Goal: Information Seeking & Learning: Check status

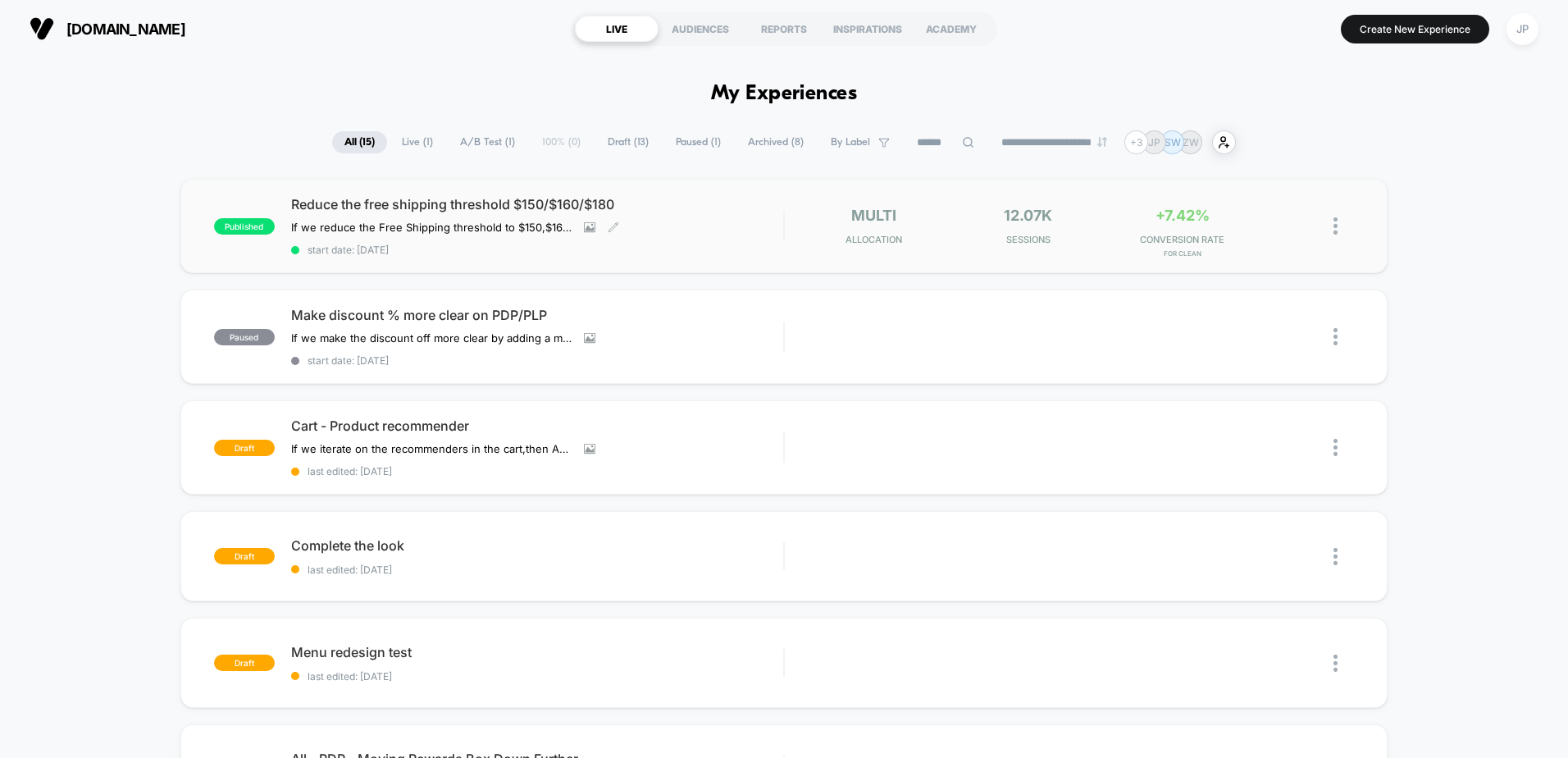
click at [402, 211] on span "Reduce the free shipping threshold $150/$160/$180" at bounding box center [537, 204] width 492 height 17
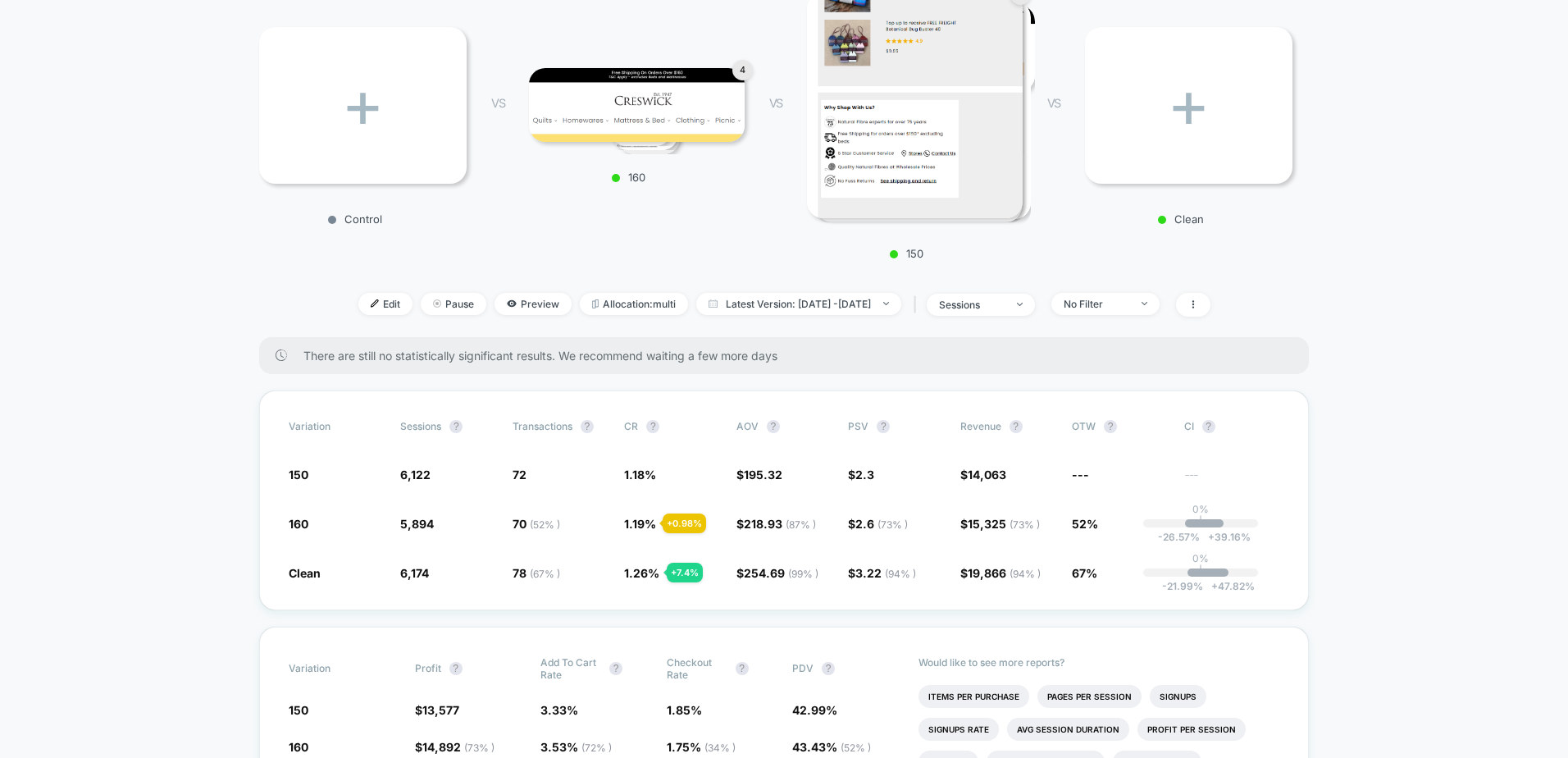
scroll to position [328, 0]
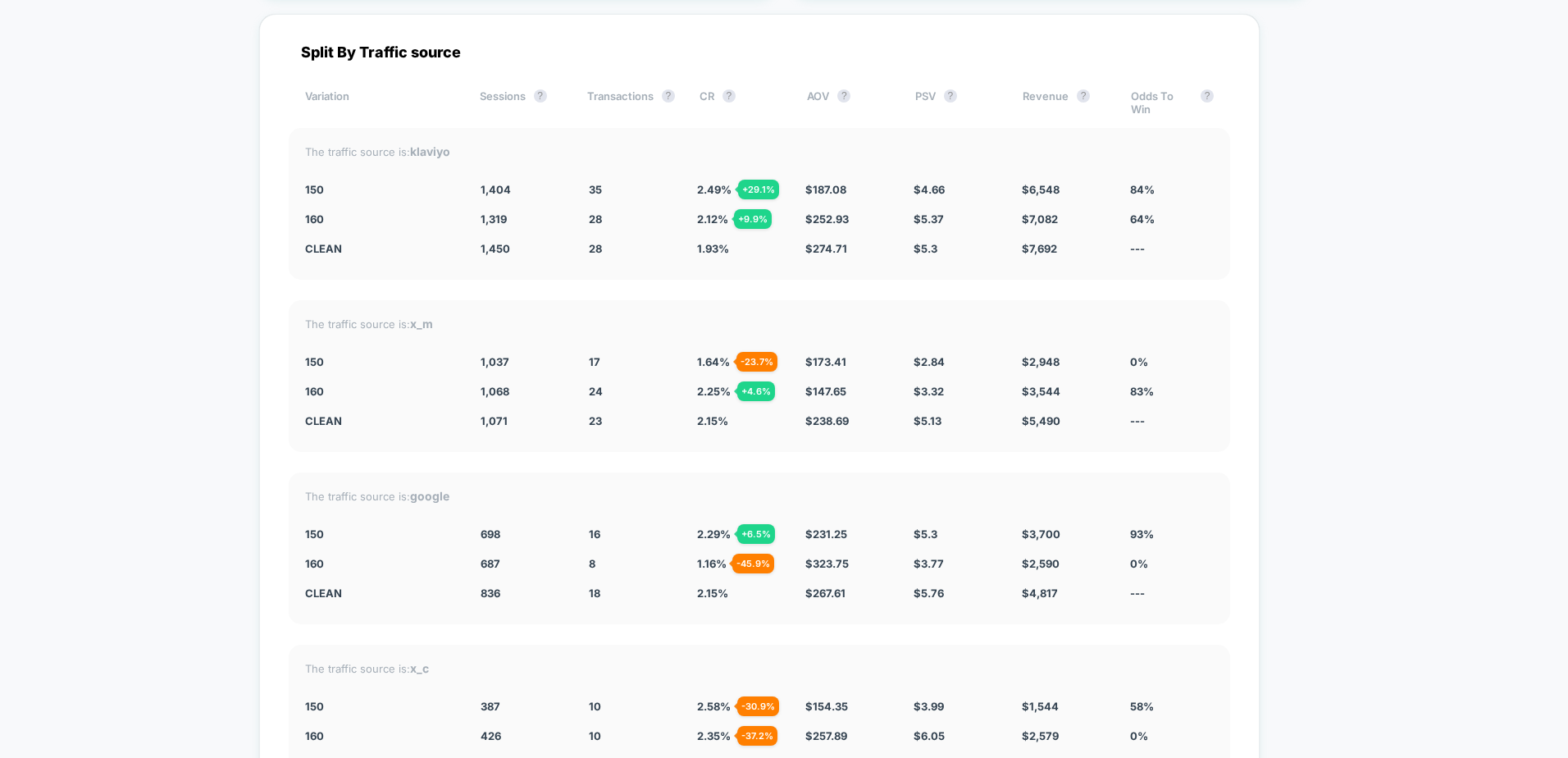
scroll to position [5861, 0]
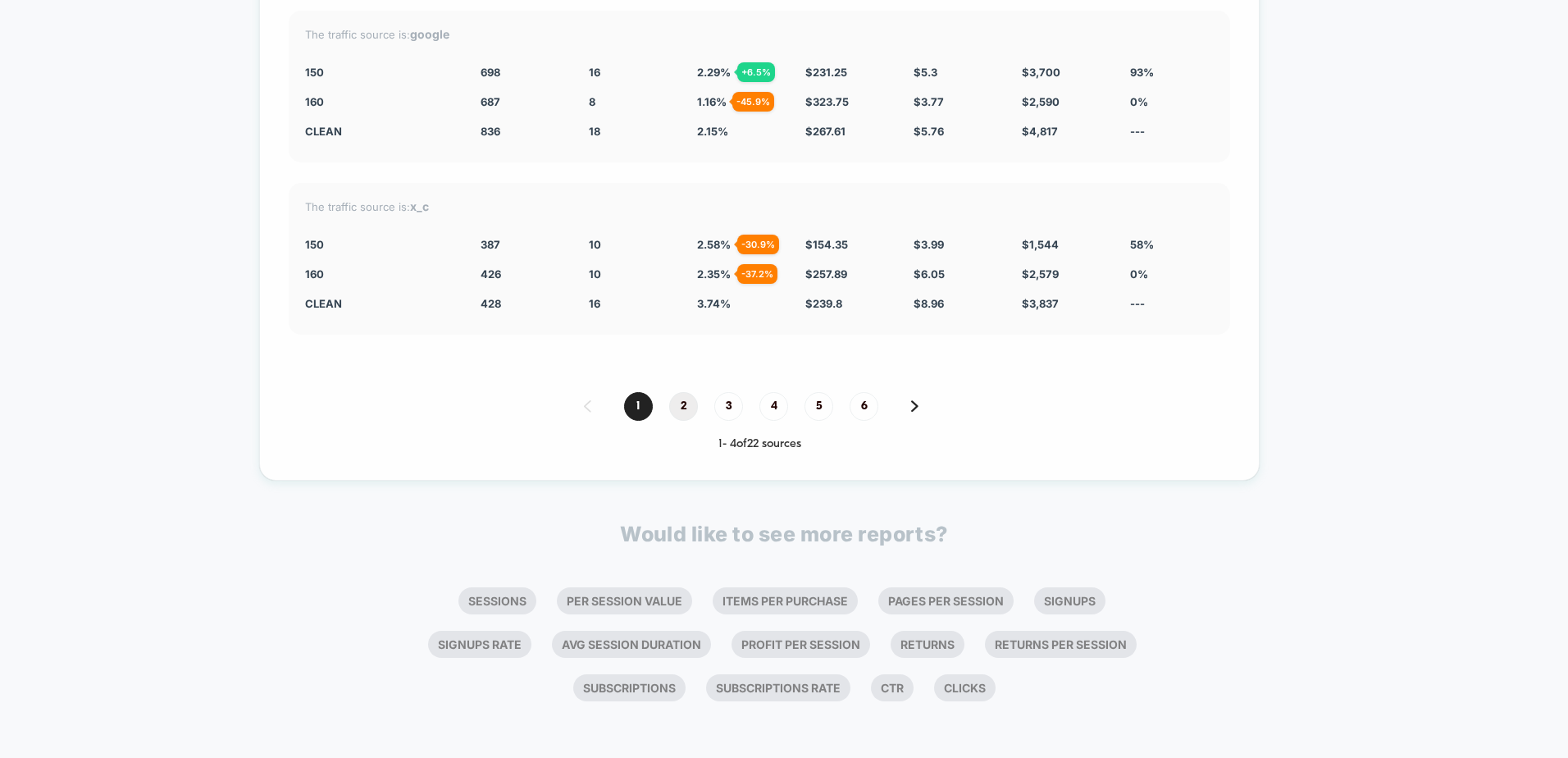
click at [675, 404] on span "2" at bounding box center [683, 406] width 29 height 29
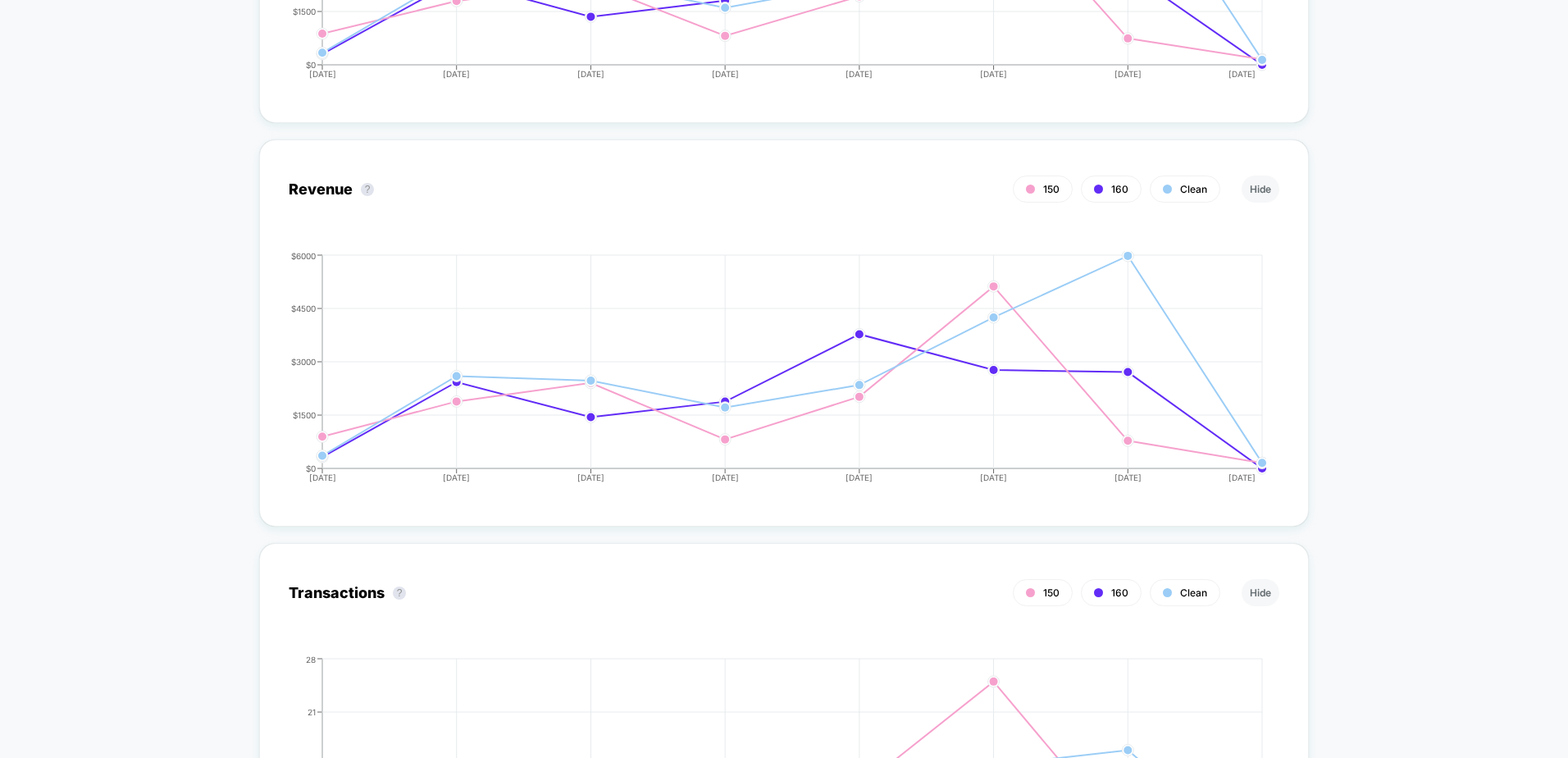
scroll to position [1925, 0]
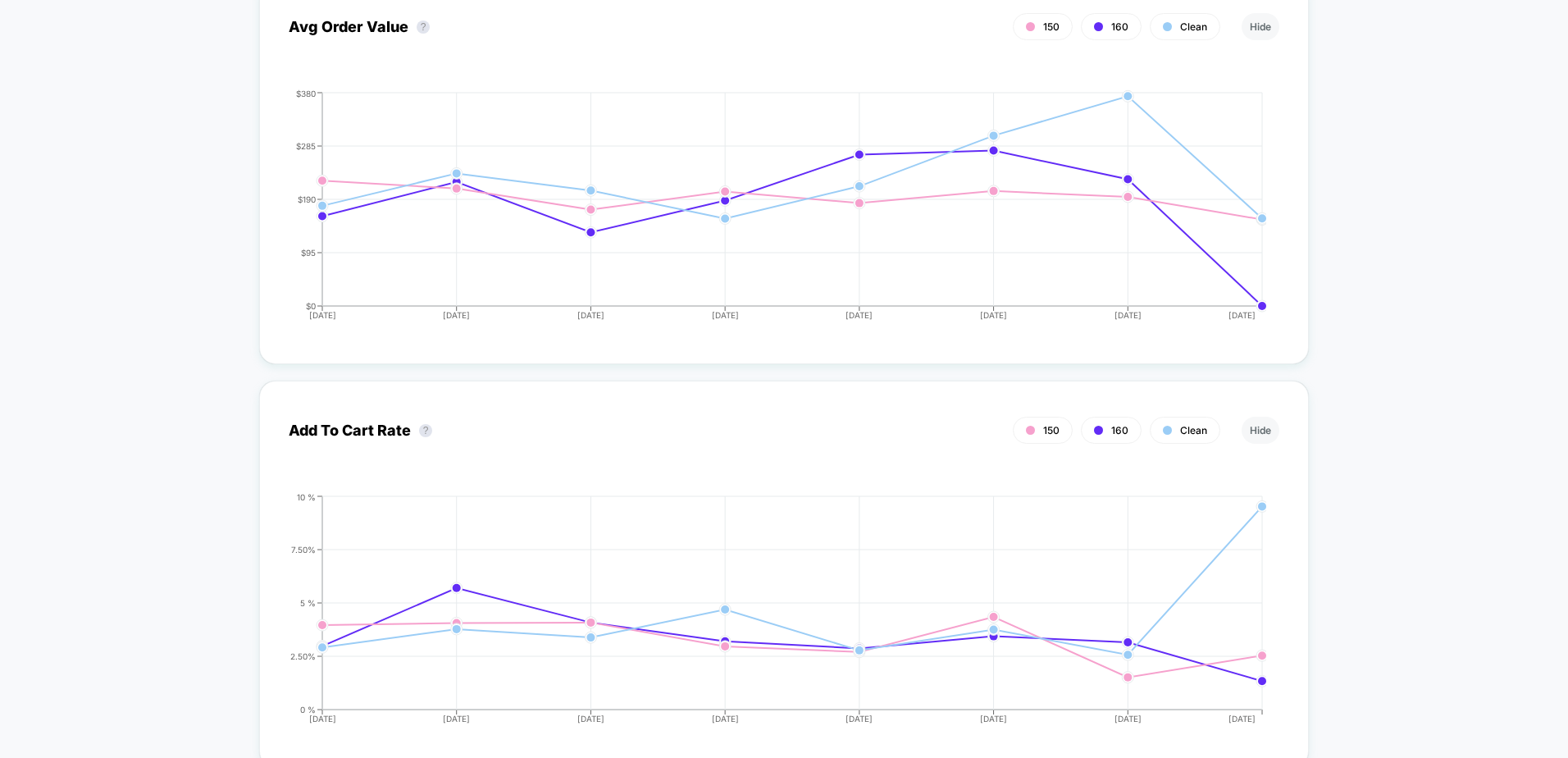
scroll to position [3401, 0]
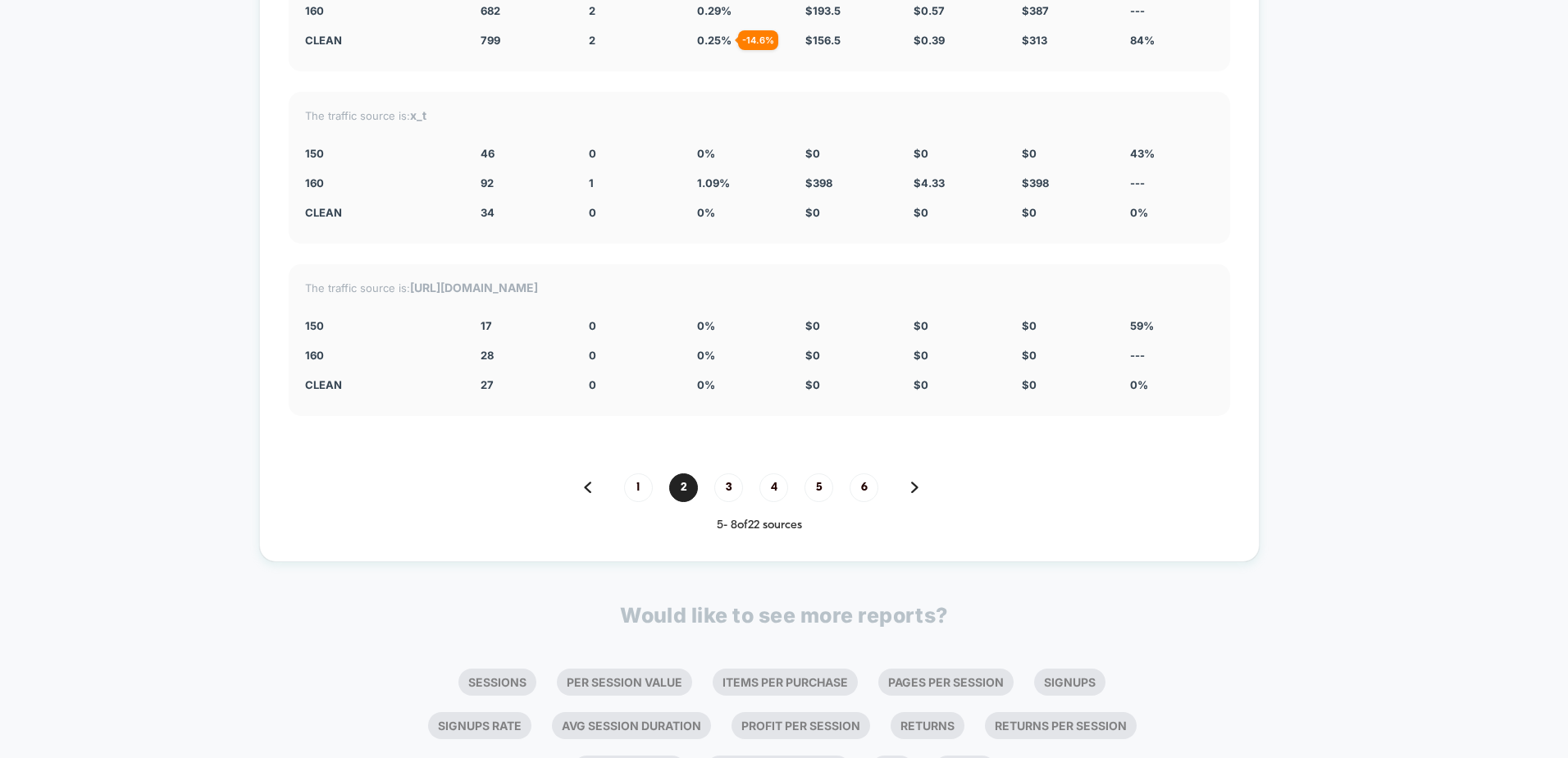
scroll to position [5861, 0]
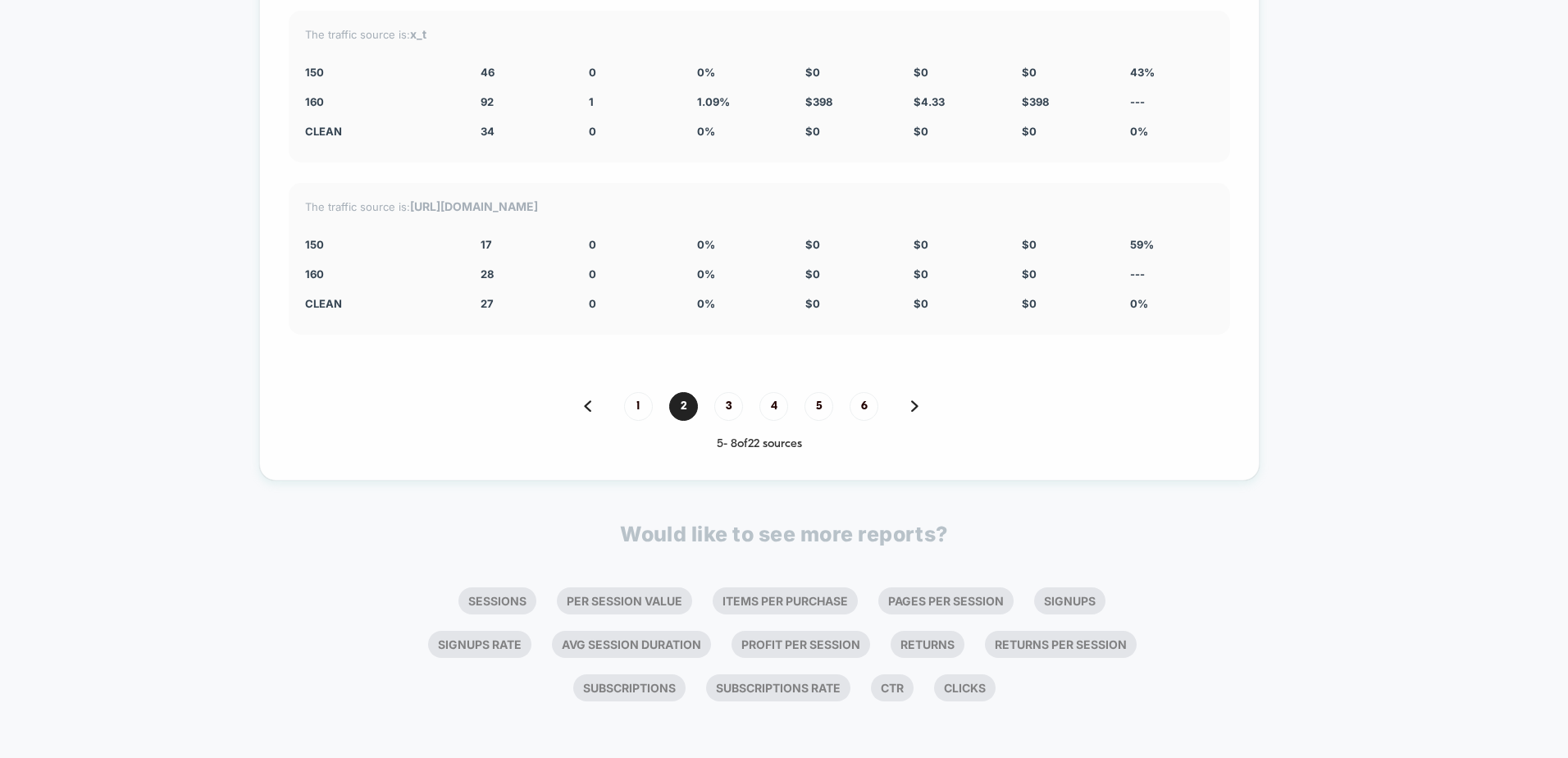
click at [652, 389] on div "Split By Traffic source Variation Sessions ? Transactions ? CR ? AOV ? PSV ? Re…" at bounding box center [760, 16] width 1001 height 929
click at [637, 410] on span "1" at bounding box center [638, 406] width 29 height 29
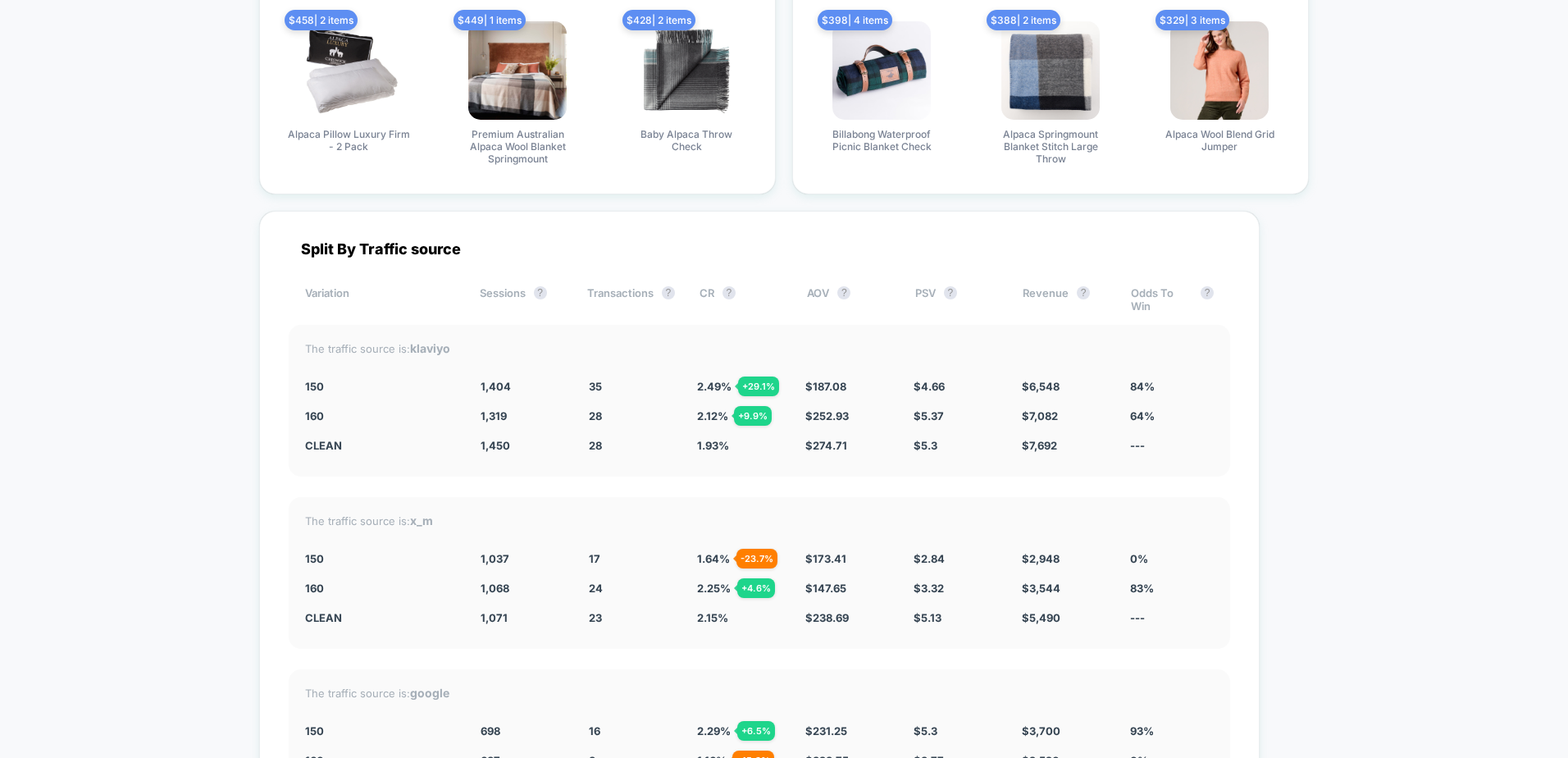
scroll to position [5041, 0]
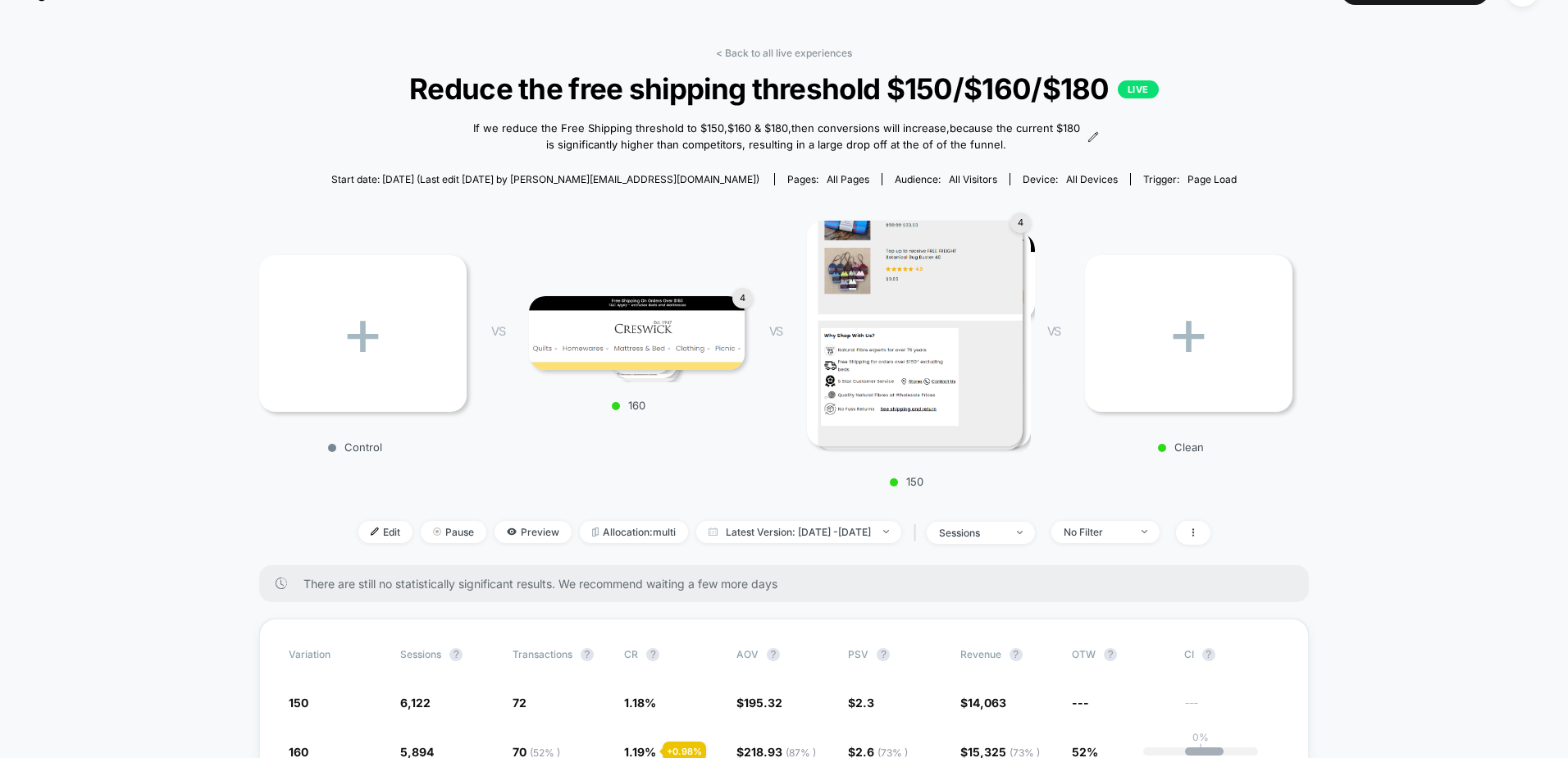
scroll to position [0, 0]
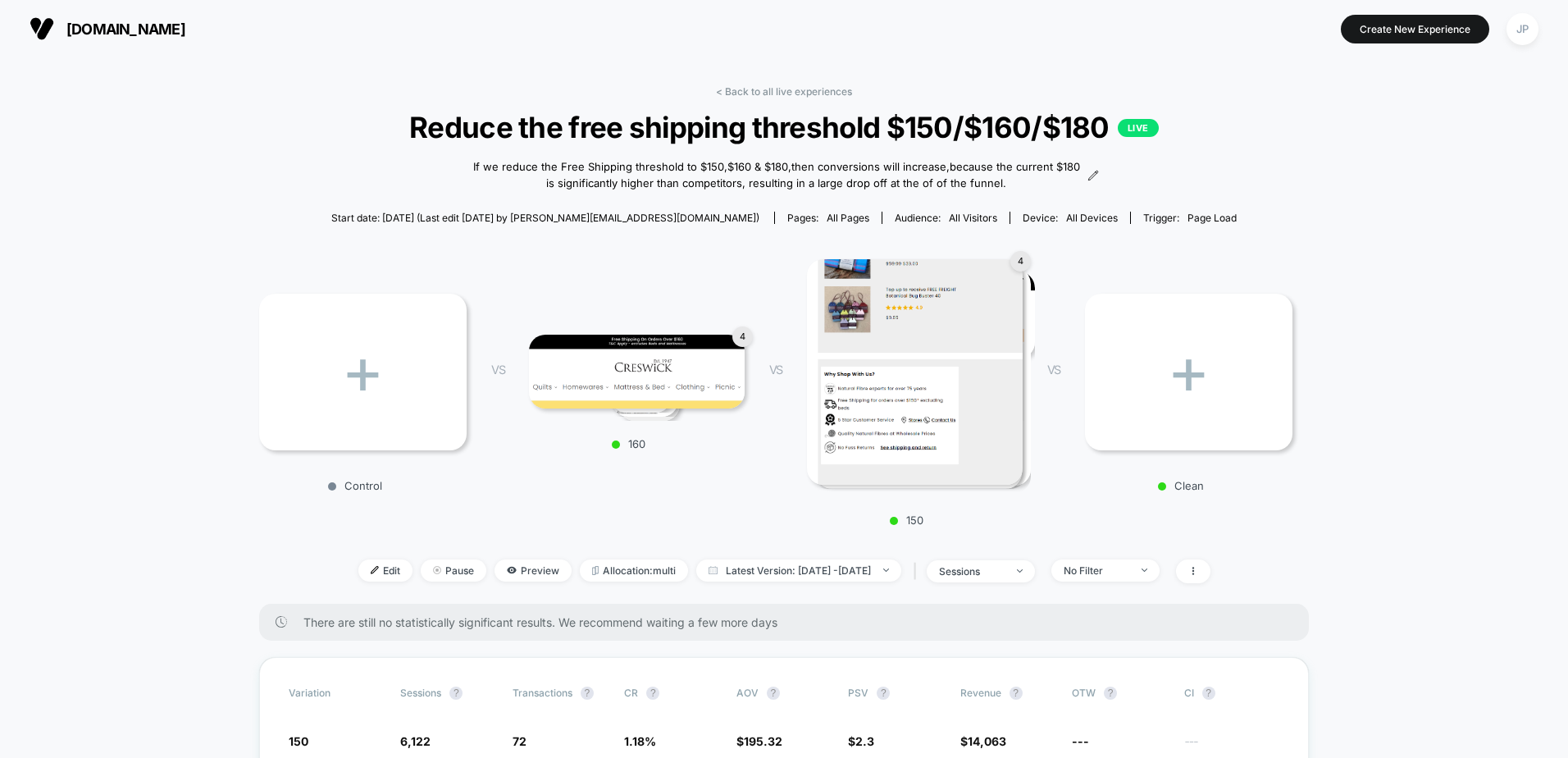
drag, startPoint x: 217, startPoint y: 187, endPoint x: 231, endPoint y: 175, distance: 18.4
